Goal: Navigation & Orientation: Find specific page/section

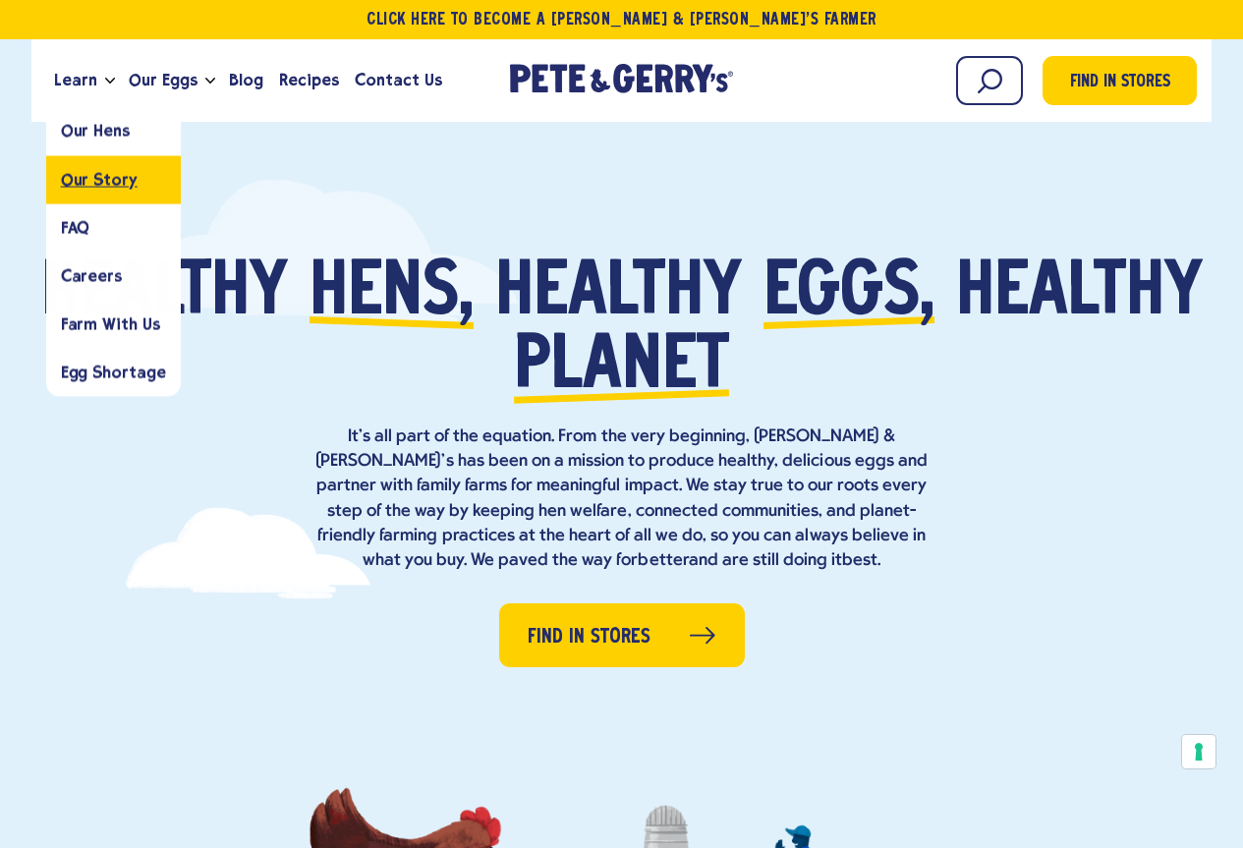
click at [97, 186] on span "Our Story" at bounding box center [99, 179] width 77 height 19
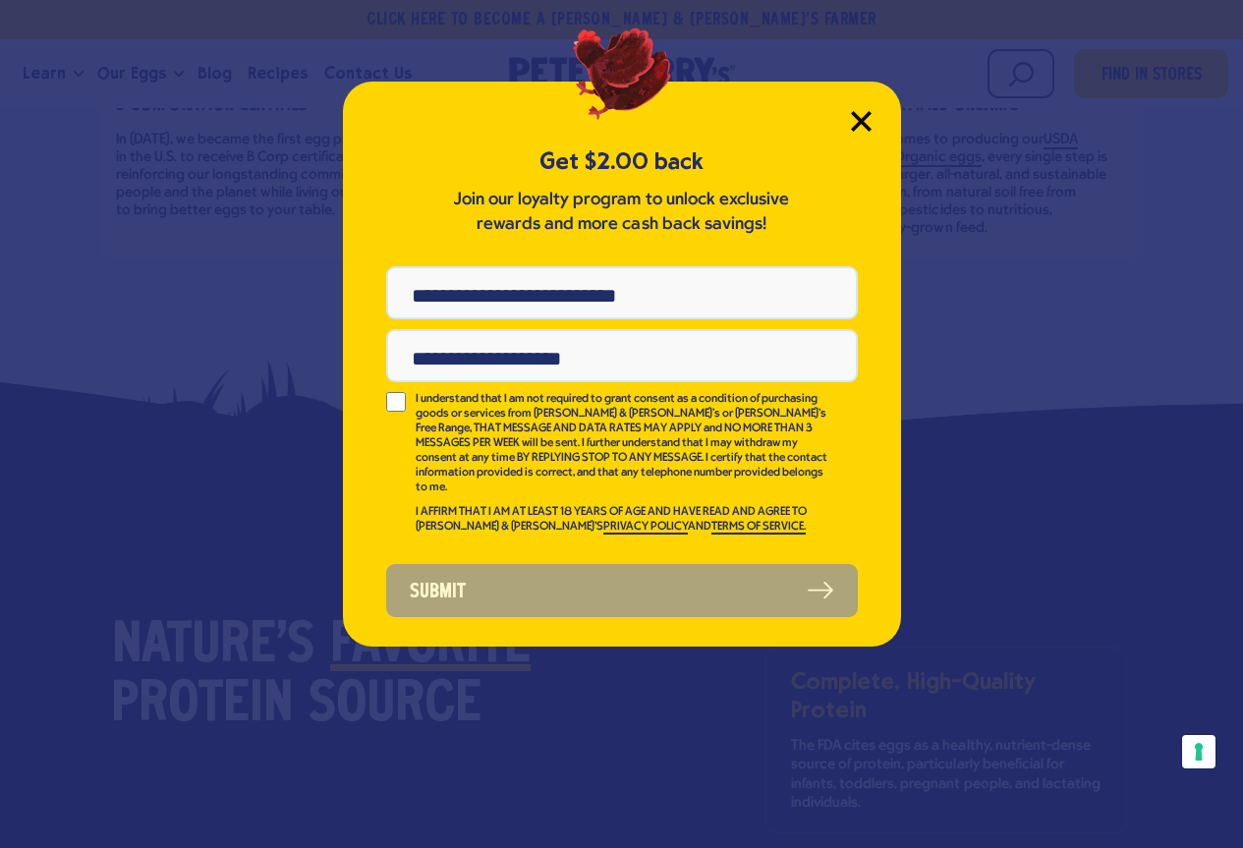
click at [859, 126] on icon "Close Modal" at bounding box center [861, 121] width 18 height 18
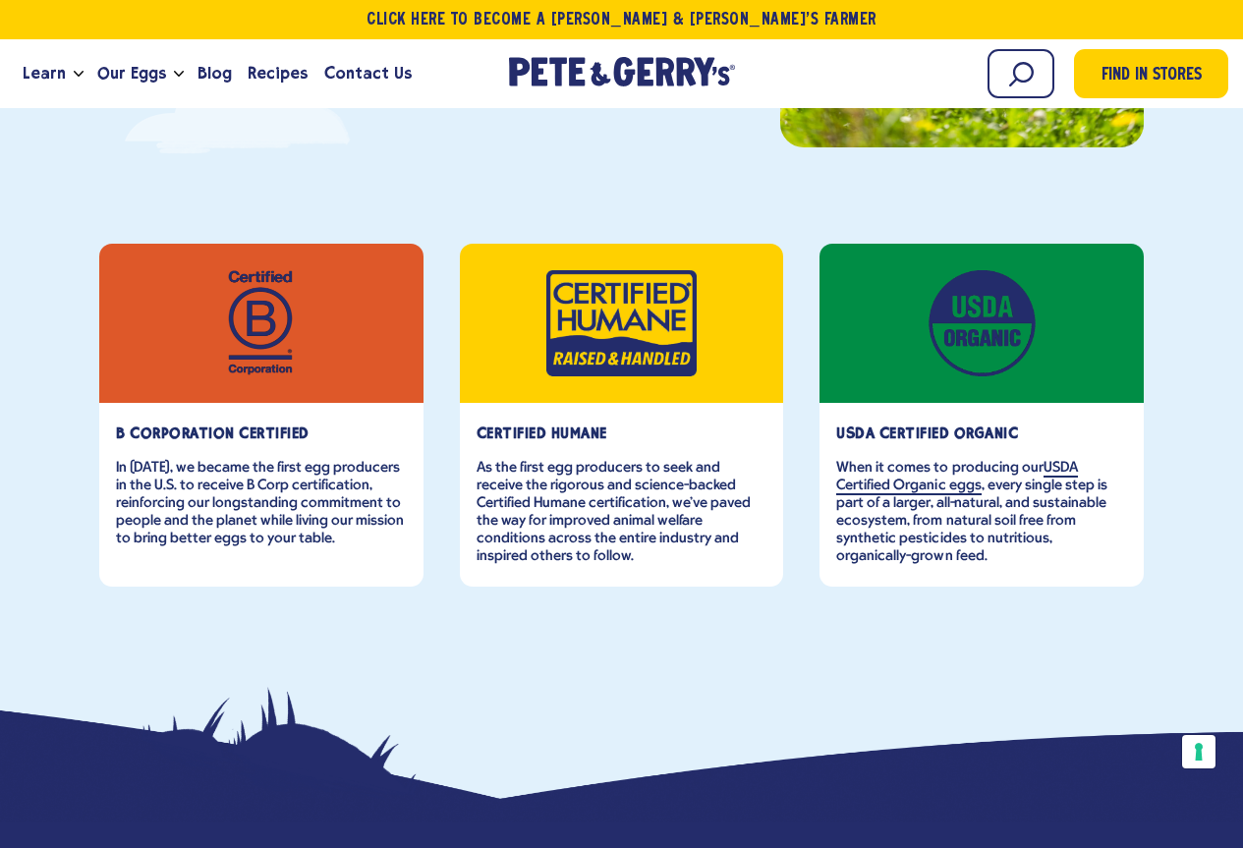
scroll to position [491, 0]
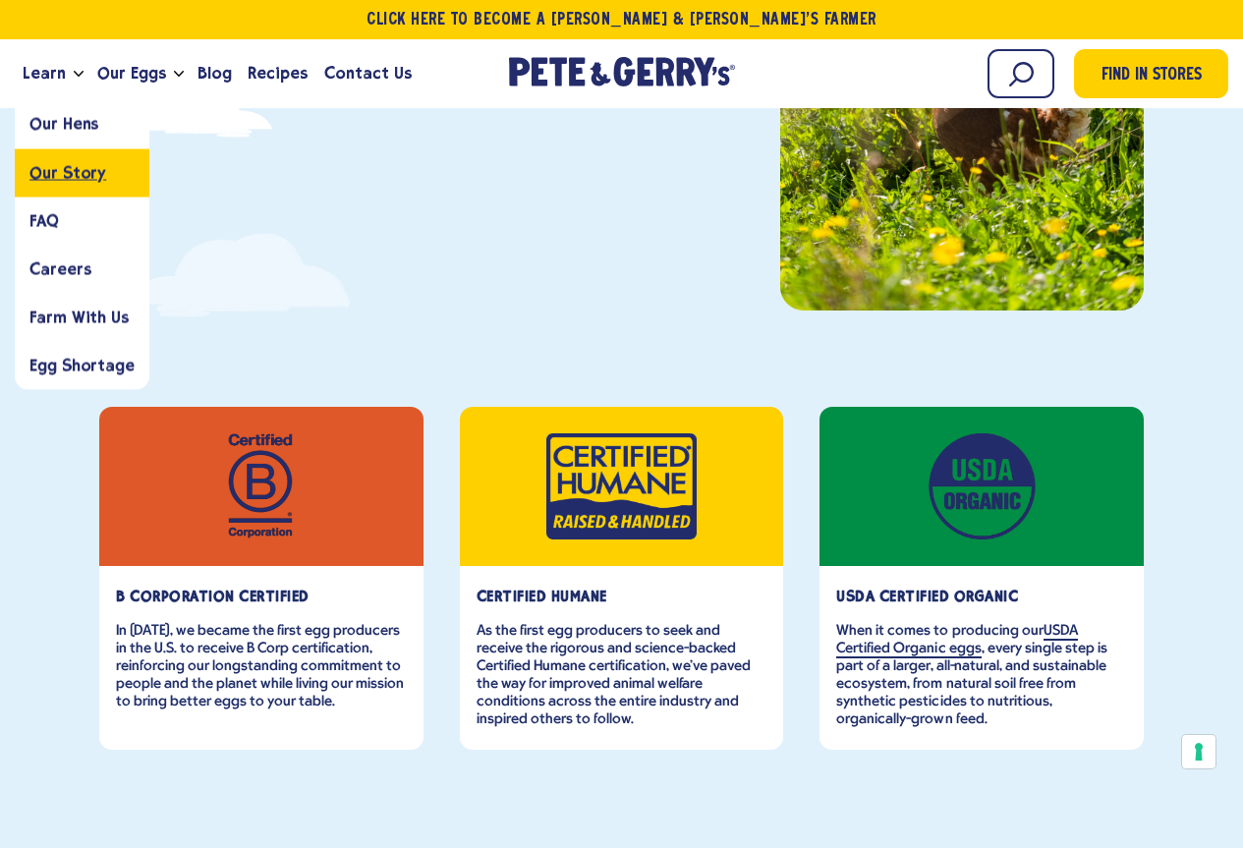
click at [53, 171] on span "Our Story" at bounding box center [67, 172] width 77 height 19
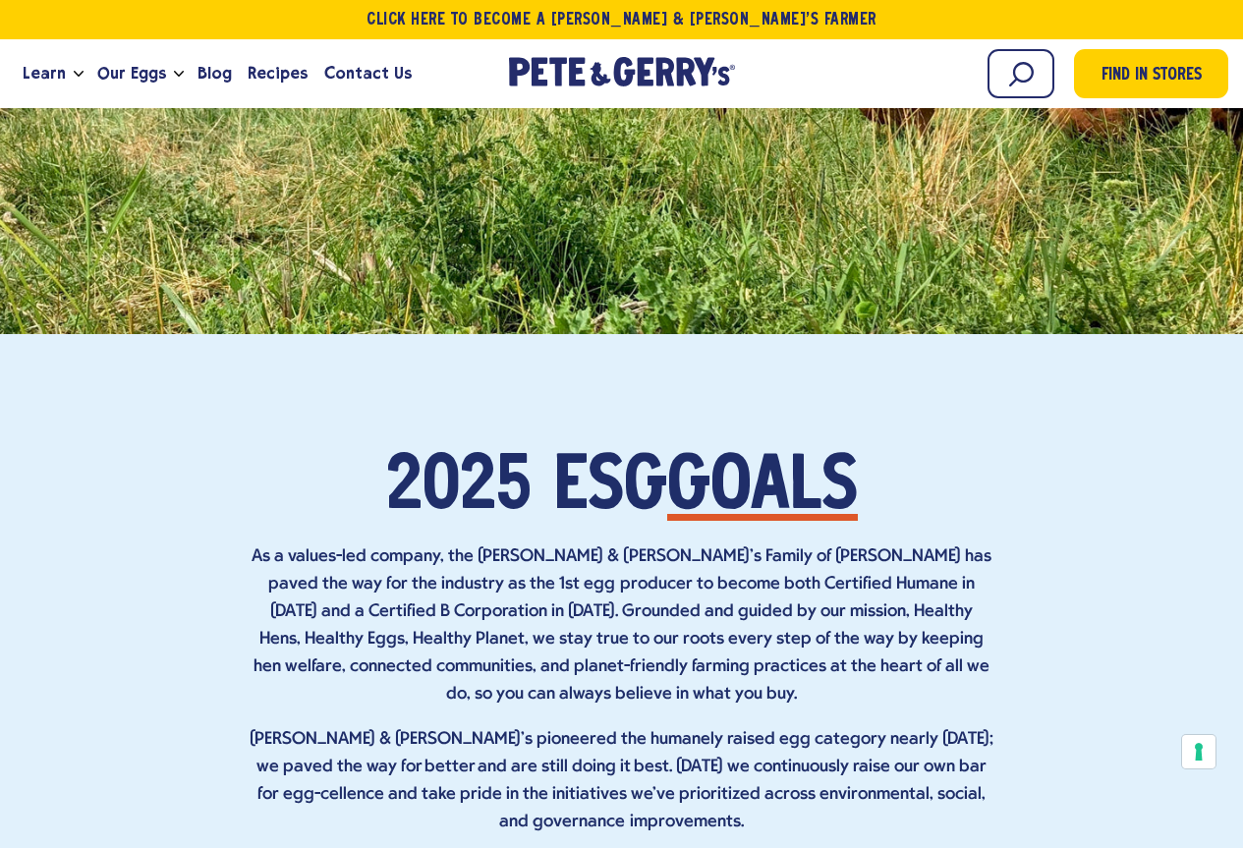
scroll to position [6286, 0]
